Goal: Information Seeking & Learning: Understand process/instructions

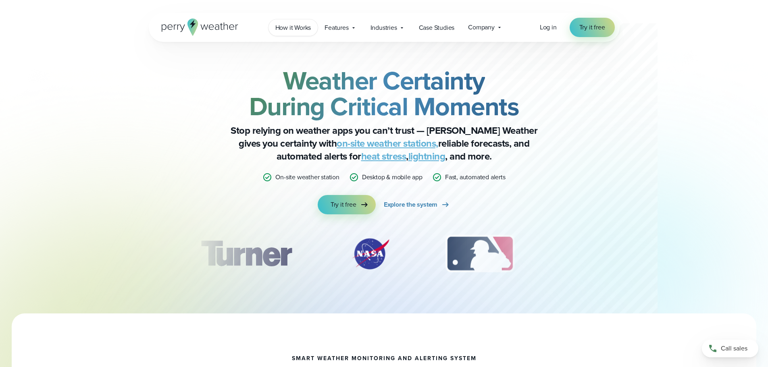
click at [285, 29] on span "How it Works" at bounding box center [293, 28] width 36 height 10
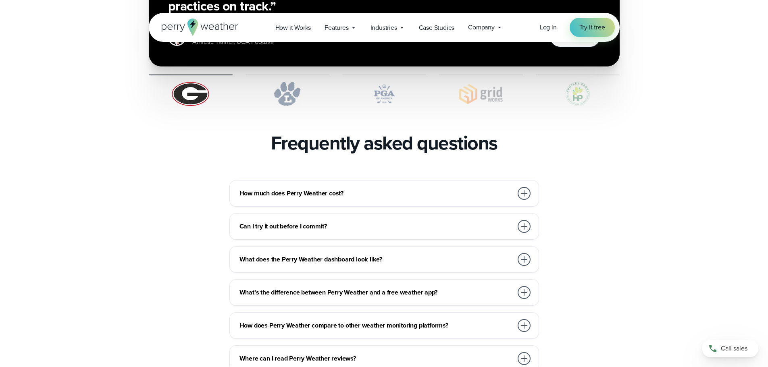
scroll to position [1692, 0]
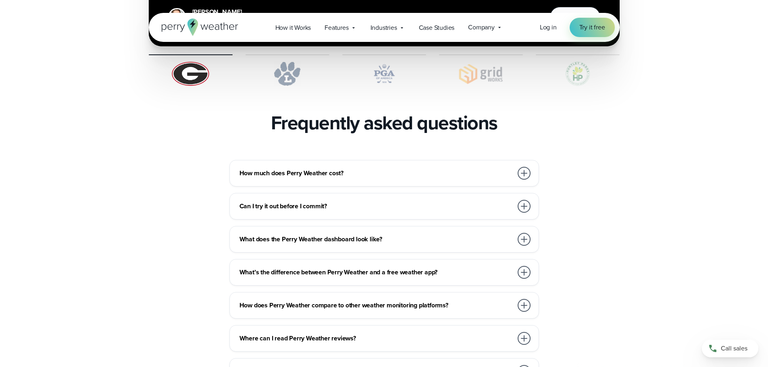
click at [526, 167] on div at bounding box center [523, 173] width 13 height 13
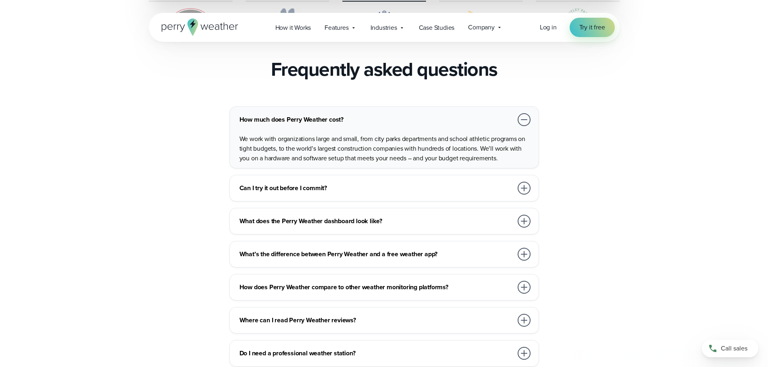
scroll to position [1773, 0]
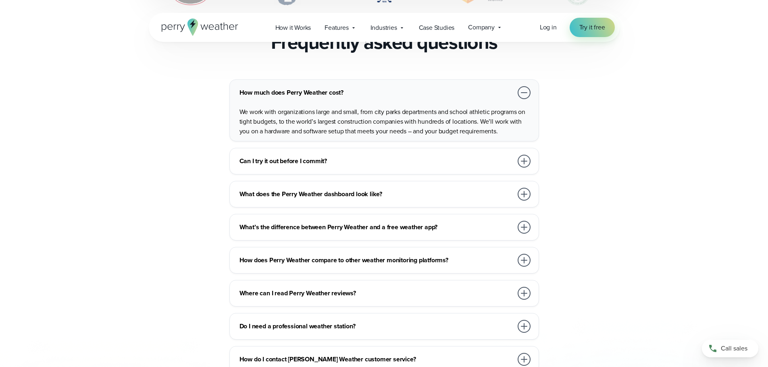
click at [527, 155] on div at bounding box center [523, 161] width 13 height 13
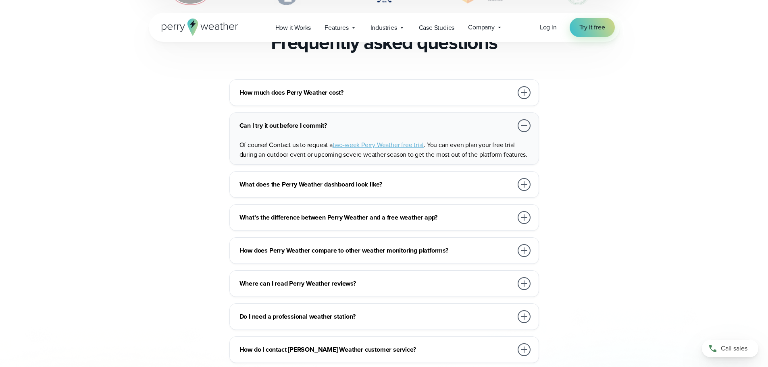
click at [523, 178] on div at bounding box center [523, 184] width 13 height 13
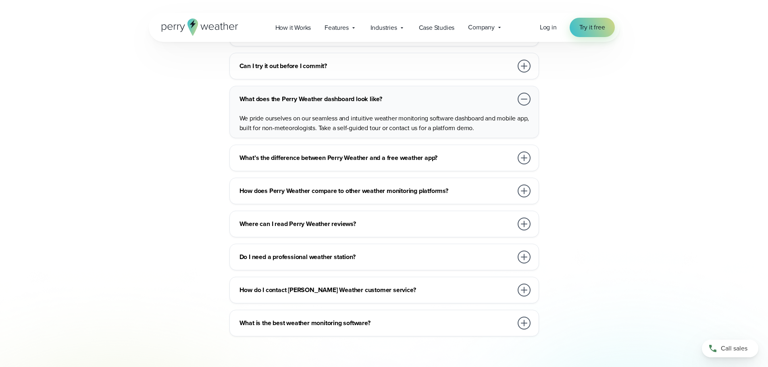
scroll to position [1853, 0]
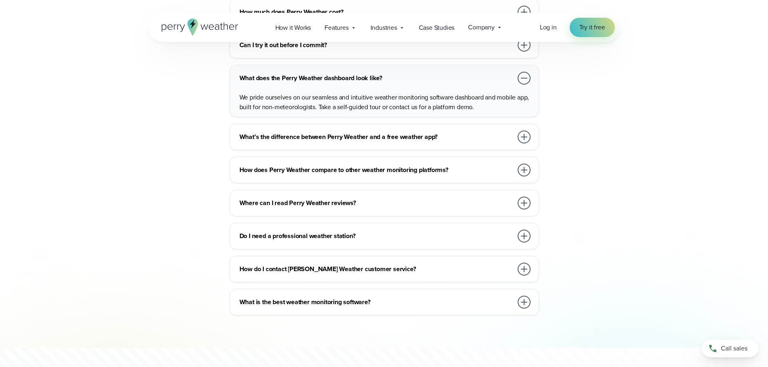
click at [522, 131] on div at bounding box center [523, 137] width 13 height 13
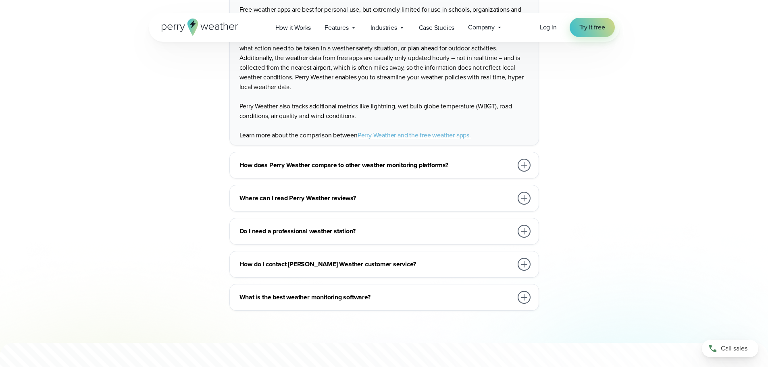
scroll to position [1773, 0]
